Goal: Entertainment & Leisure: Consume media (video, audio)

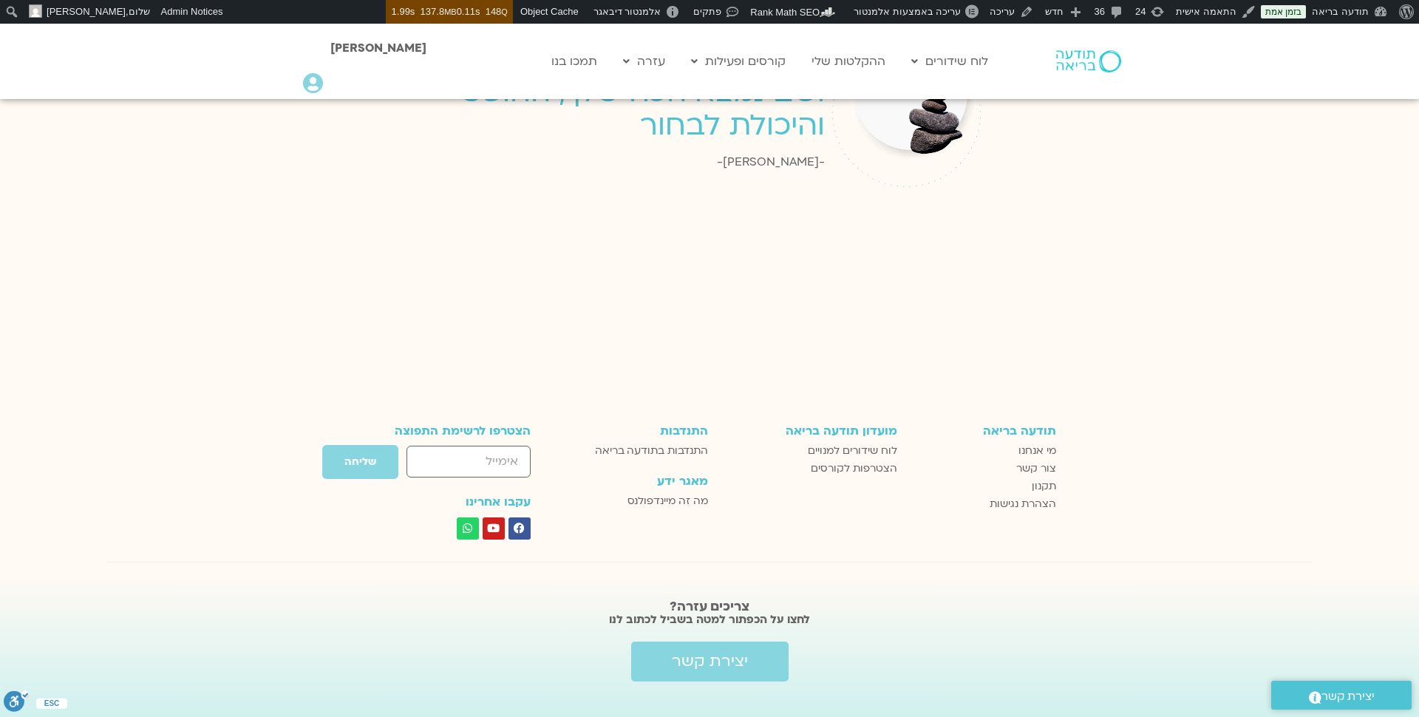
scroll to position [1867, 0]
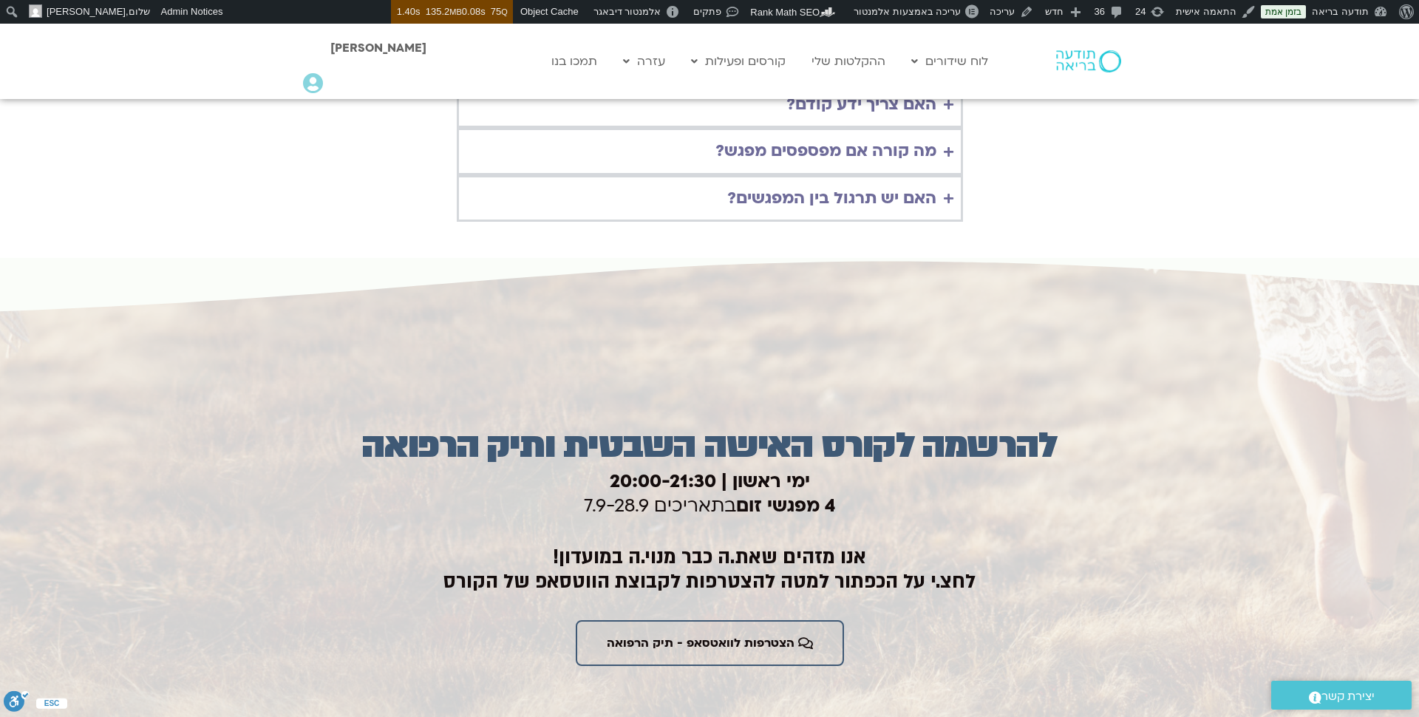
scroll to position [3794, 0]
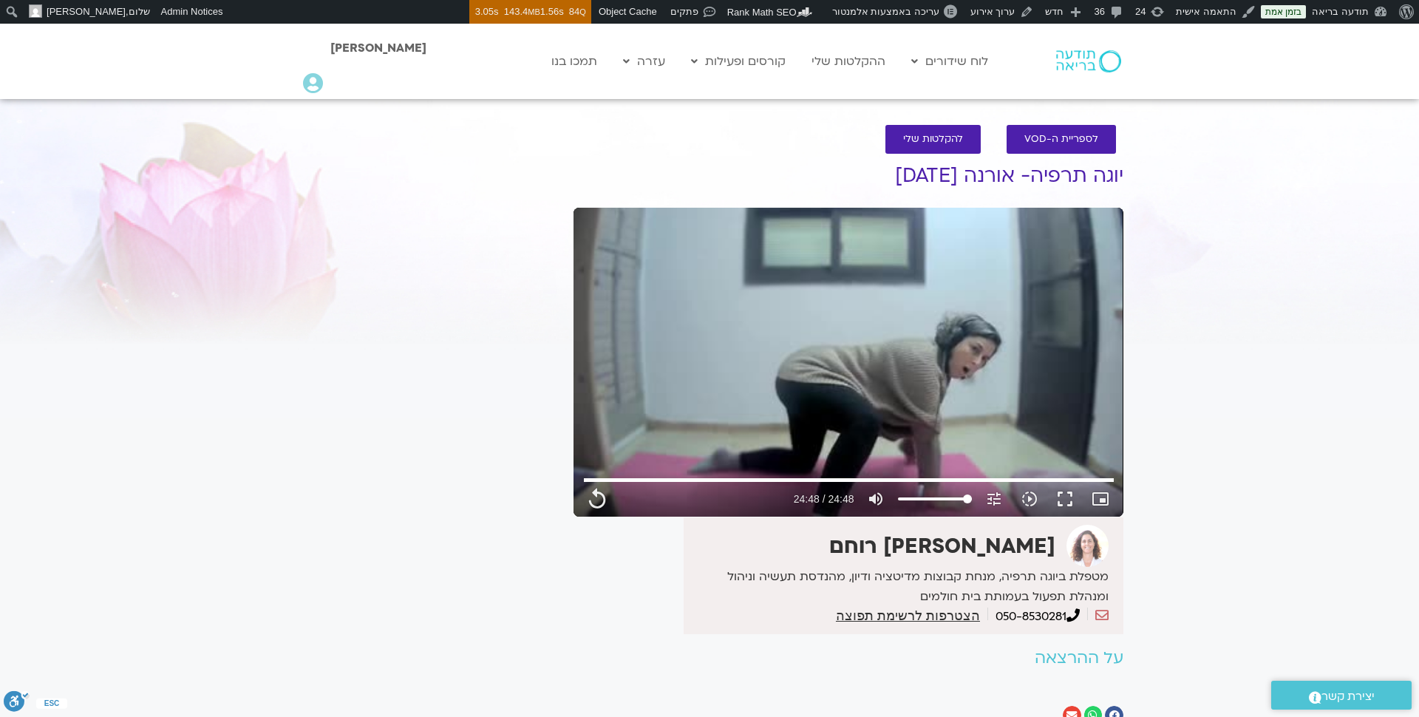
type input "1488.32"
